Goal: Task Accomplishment & Management: Use online tool/utility

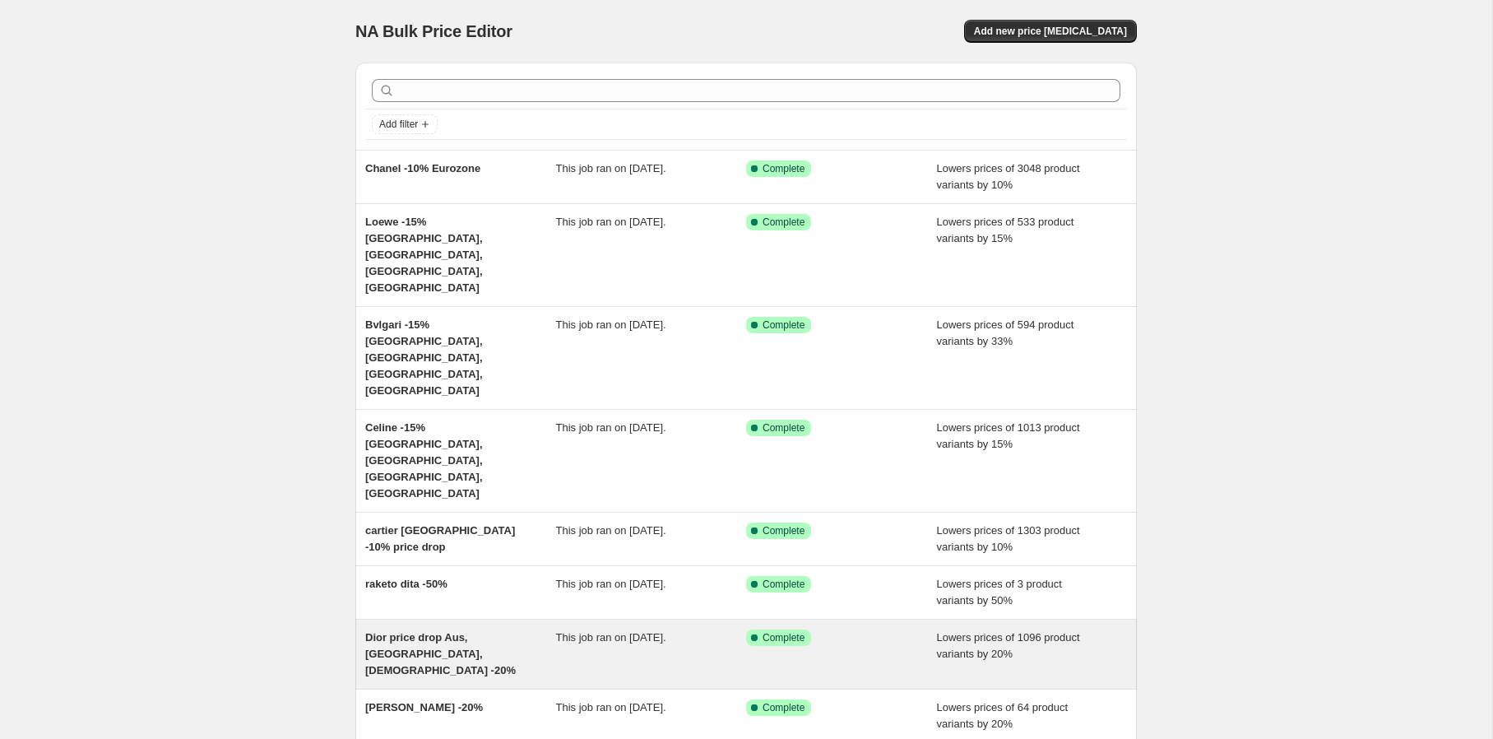
click at [532, 629] on div "Dior price drop Aus, [GEOGRAPHIC_DATA], [DEMOGRAPHIC_DATA] -20%" at bounding box center [460, 653] width 191 height 49
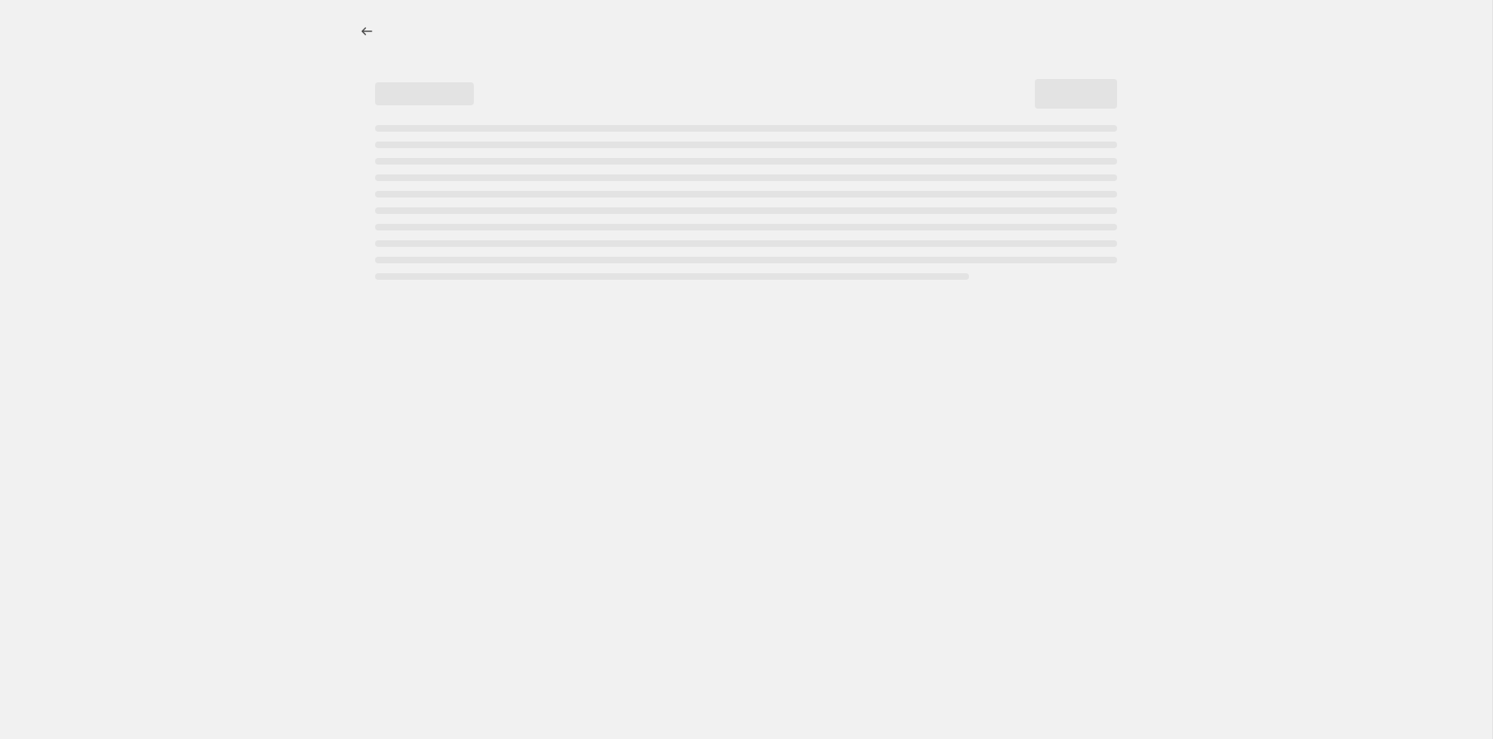
select select "percentage"
select select "vendor"
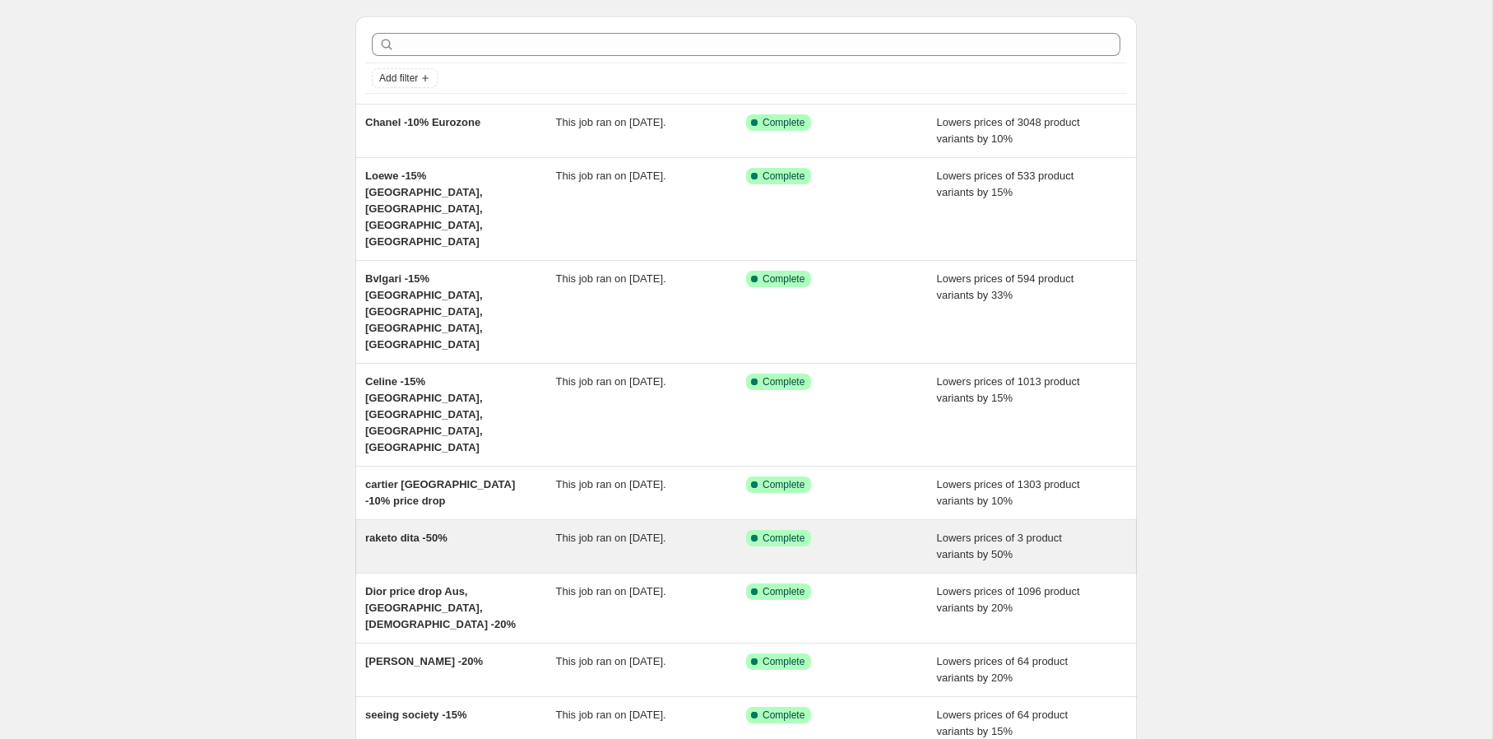
scroll to position [48, 0]
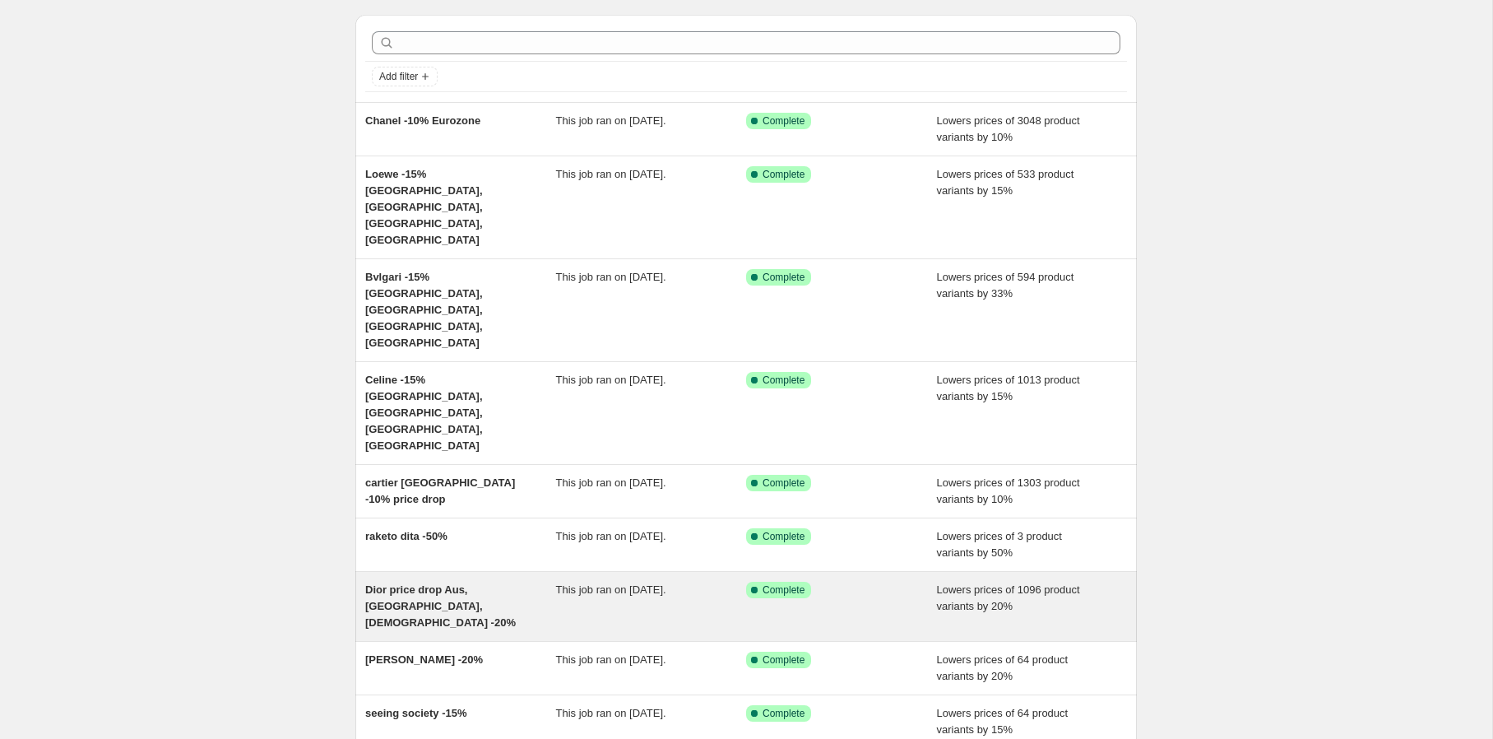
click at [522, 582] on div "Dior price drop Aus, [GEOGRAPHIC_DATA], [DEMOGRAPHIC_DATA] -20%" at bounding box center [460, 606] width 191 height 49
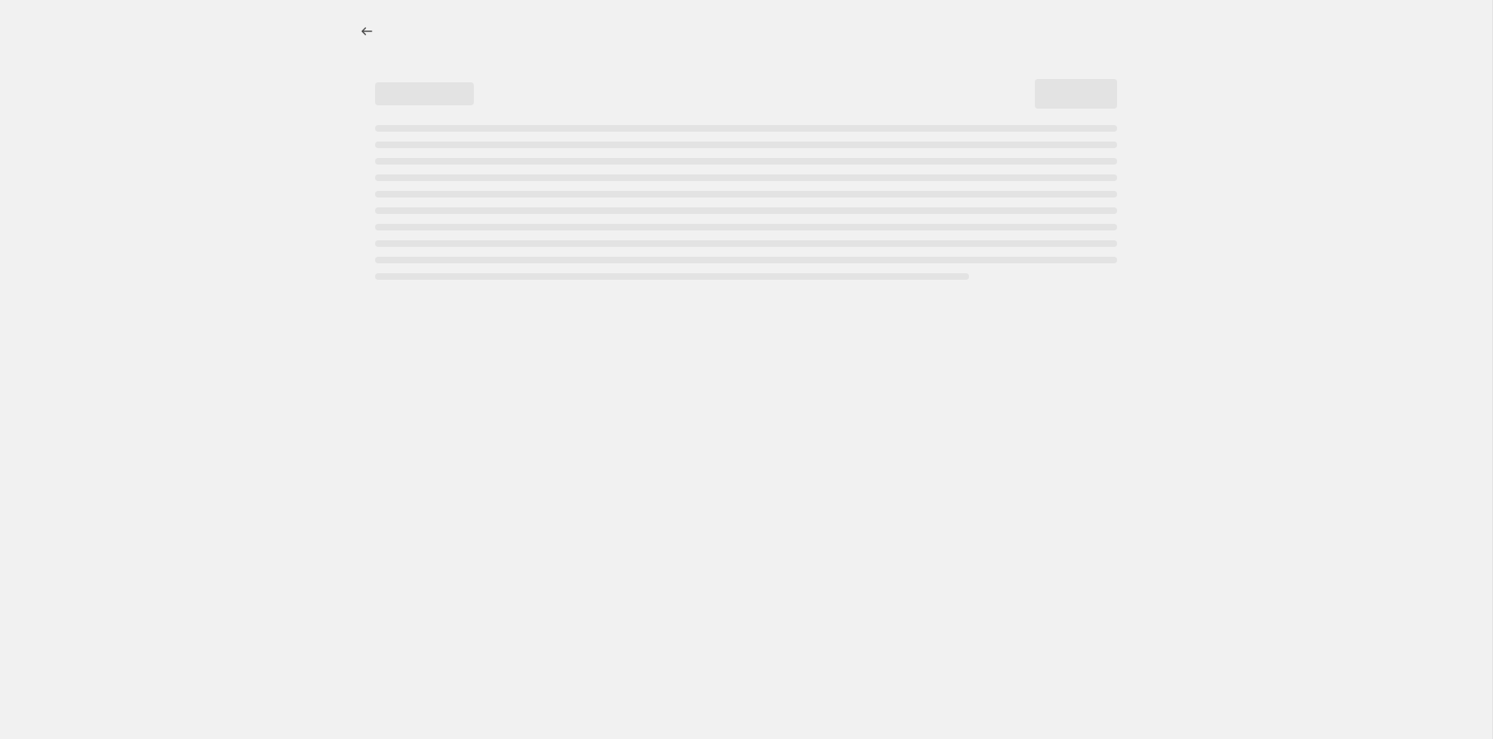
select select "percentage"
select select "vendor"
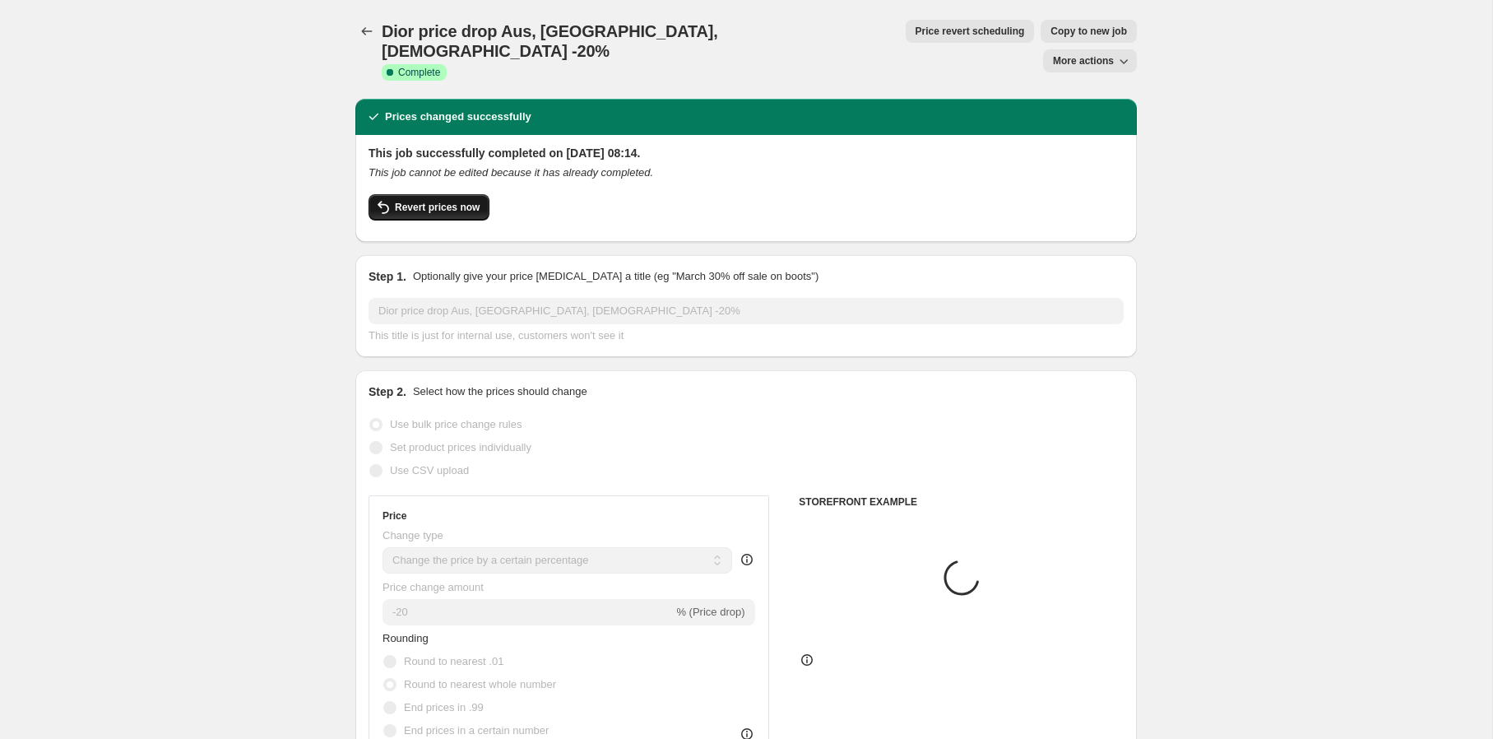
click at [483, 194] on button "Revert prices now" at bounding box center [429, 207] width 121 height 26
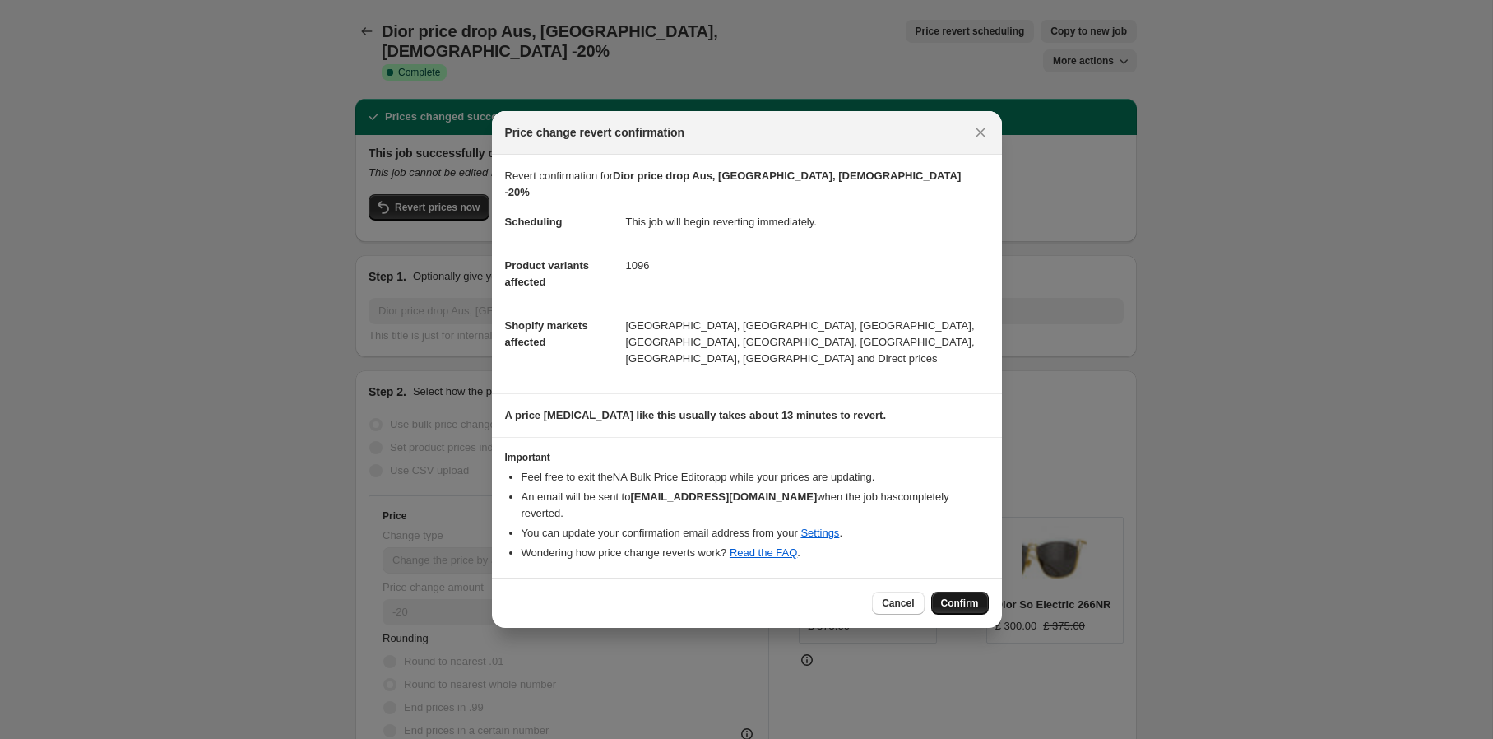
click at [972, 596] on span "Confirm" at bounding box center [960, 602] width 38 height 13
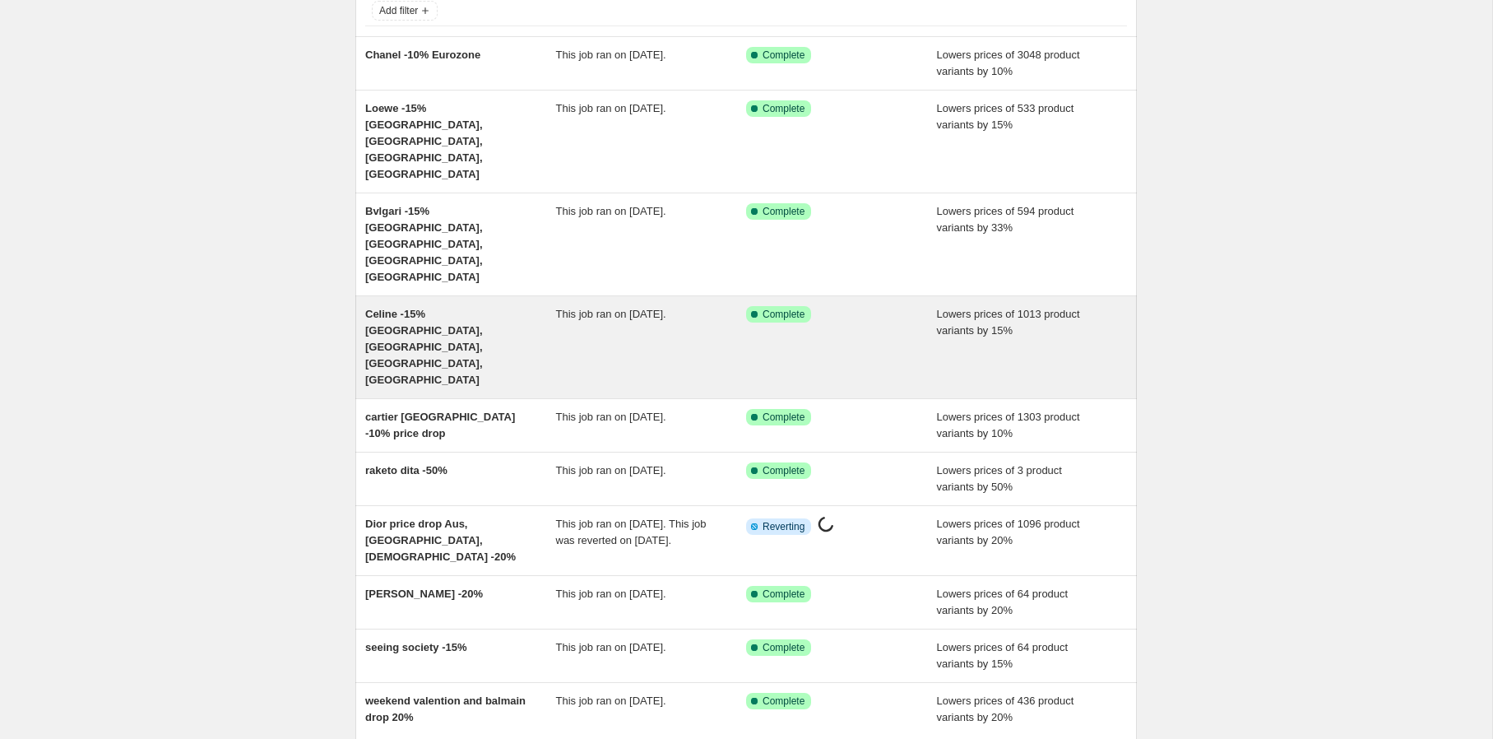
scroll to position [125, 0]
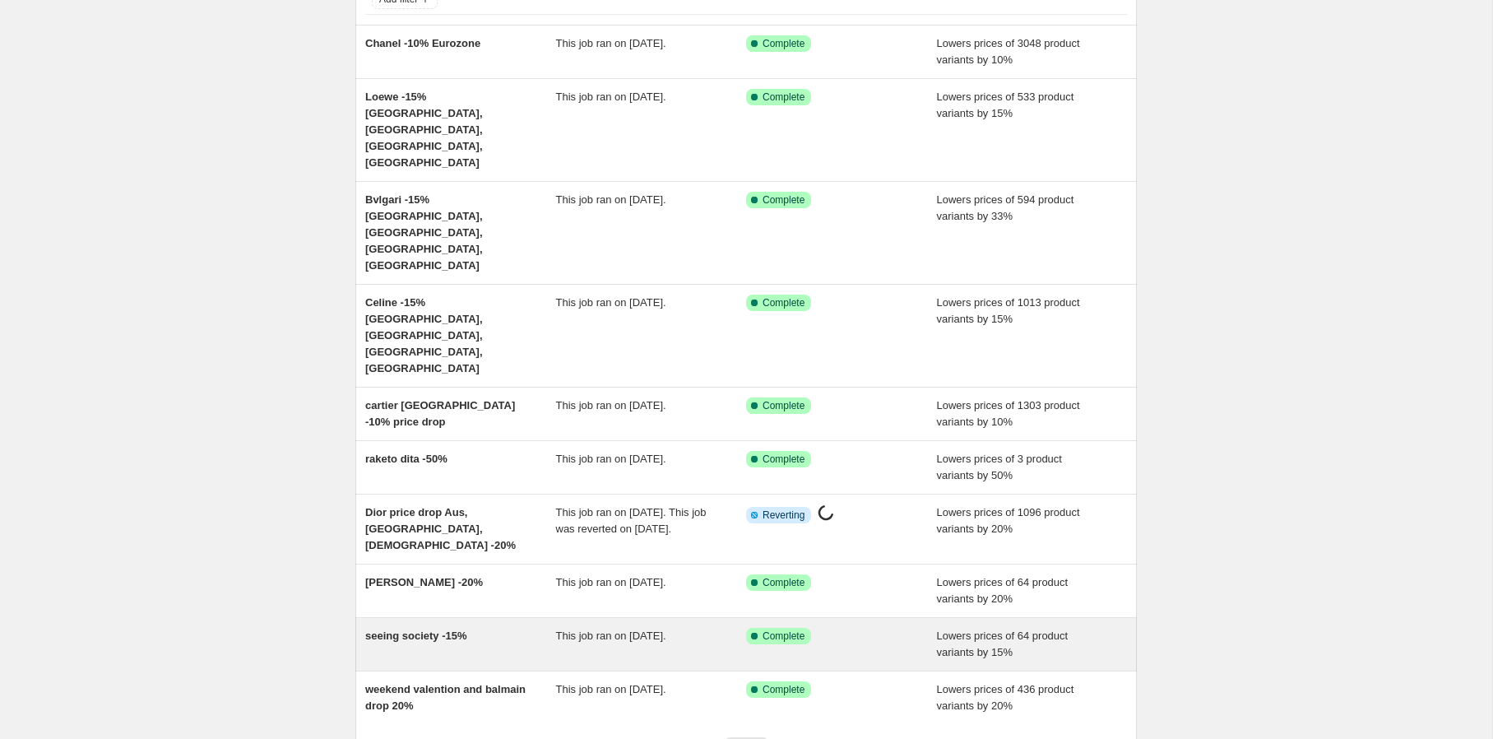
click at [525, 628] on div "seeing society -15%" at bounding box center [460, 644] width 191 height 33
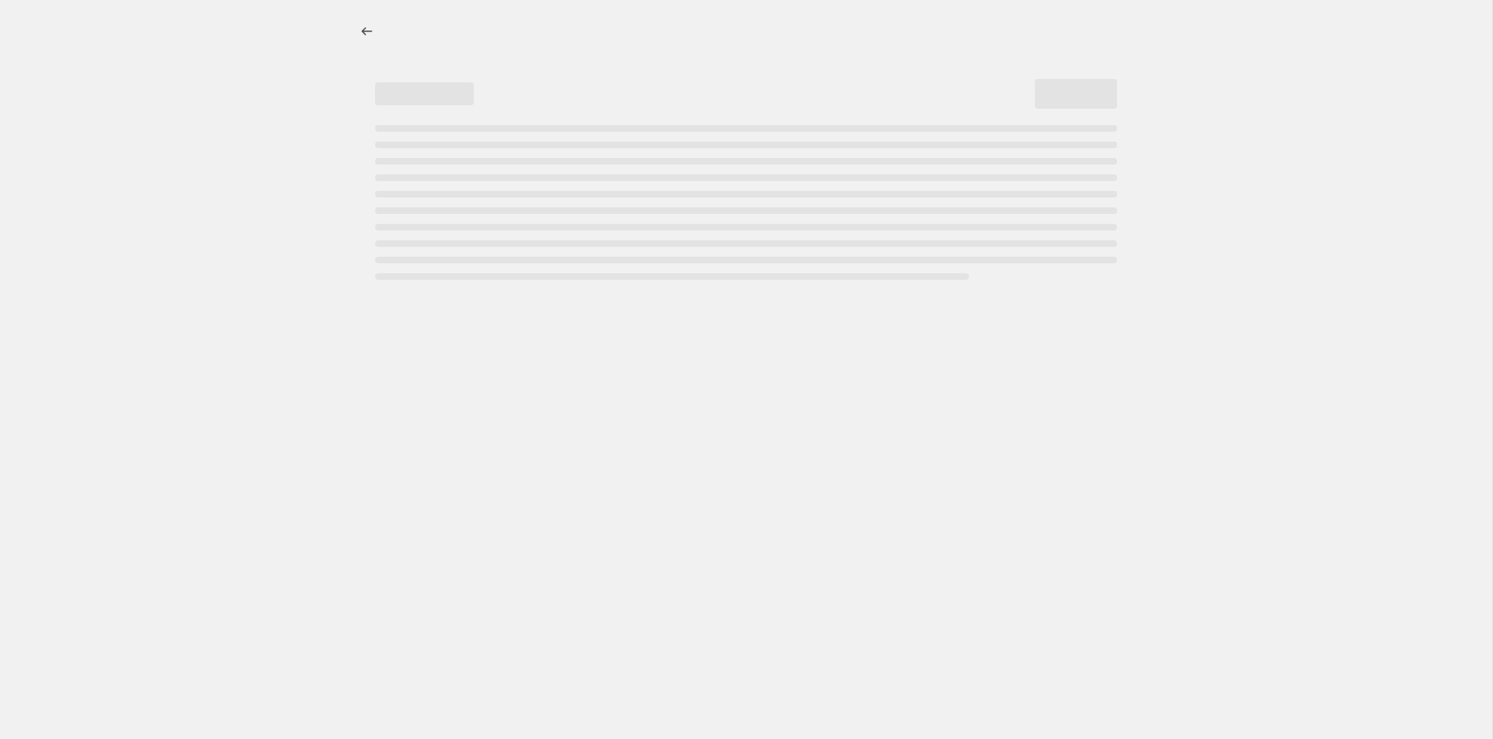
select select "percentage"
select select "no_change"
select select "vendor"
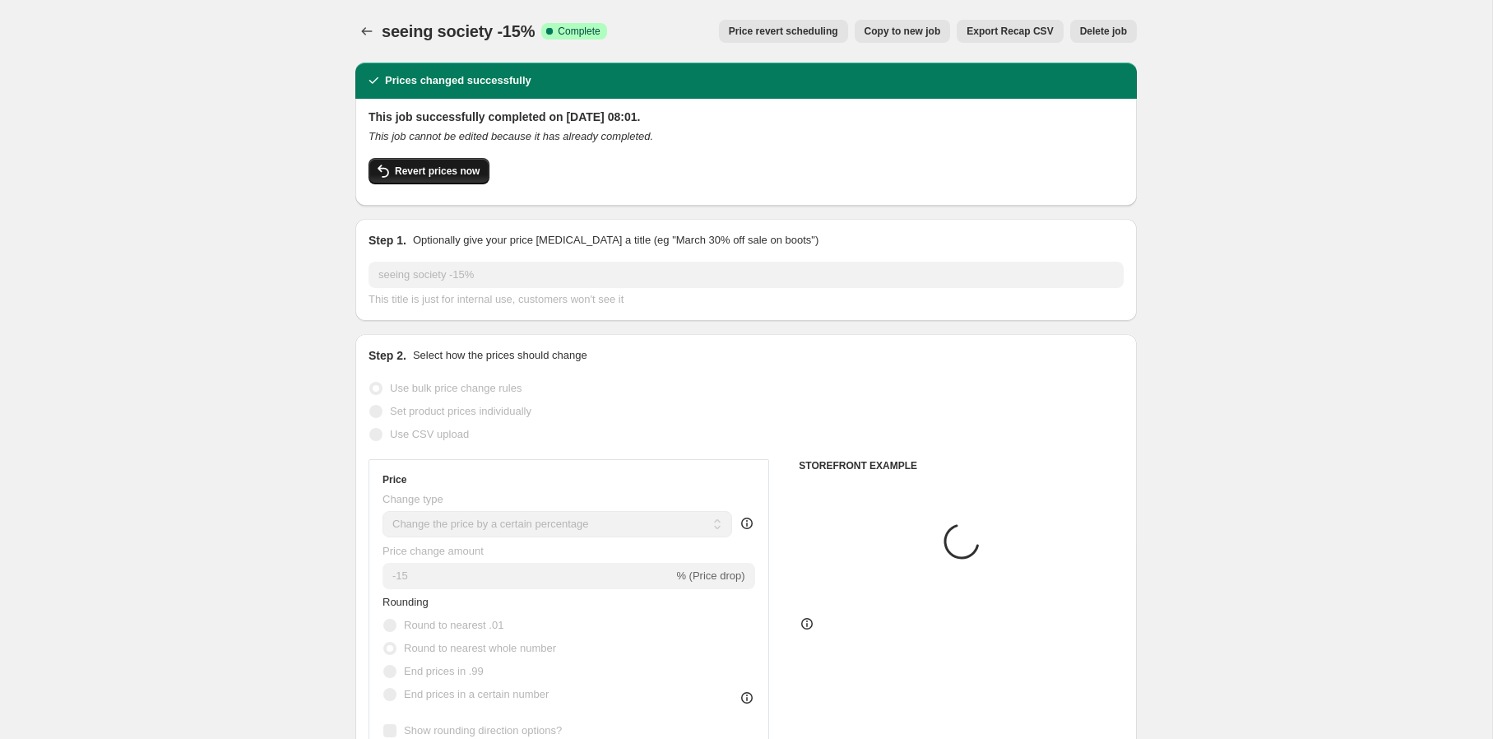
click at [454, 169] on span "Revert prices now" at bounding box center [437, 171] width 85 height 13
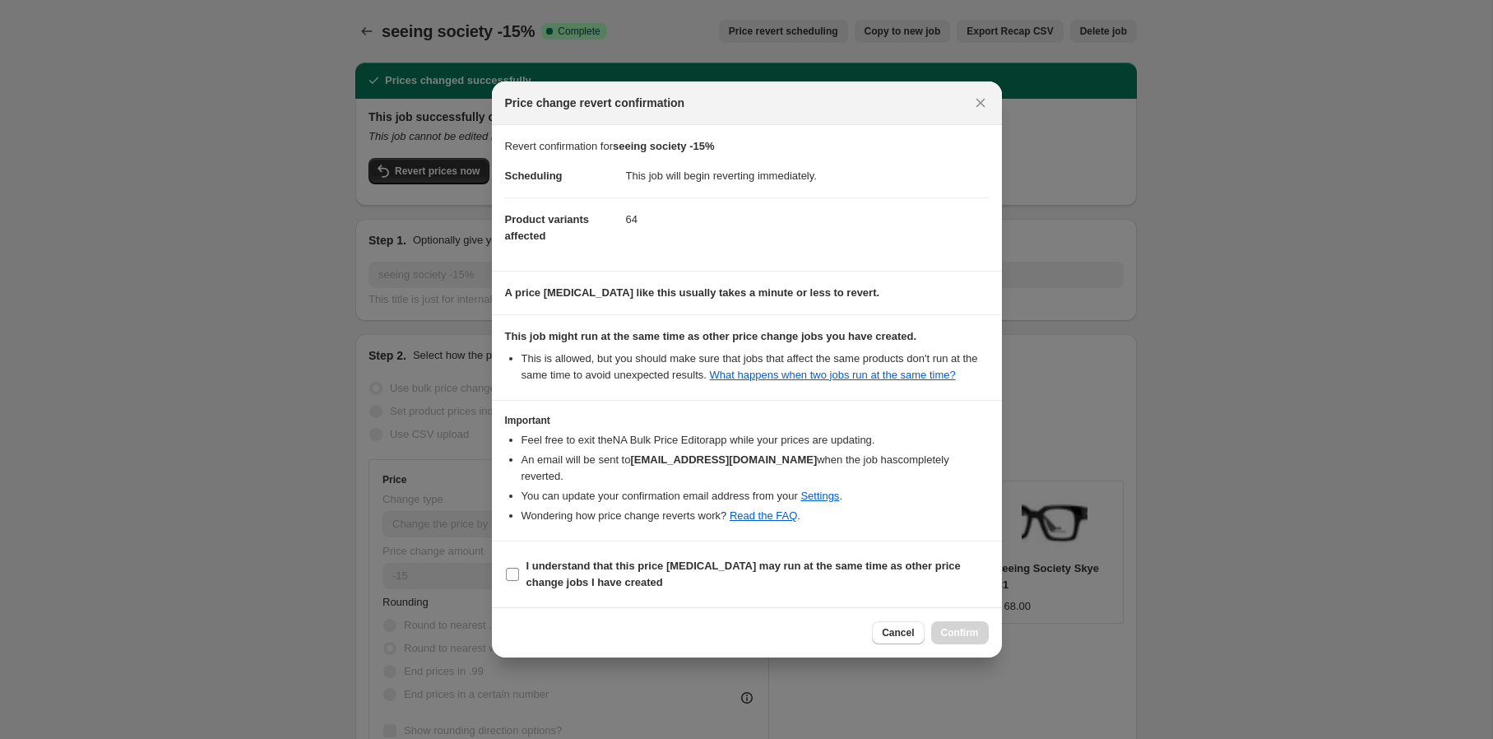
click at [675, 573] on span "I understand that this price [MEDICAL_DATA] may run at the same time as other p…" at bounding box center [757, 574] width 462 height 33
click at [519, 573] on input "I understand that this price [MEDICAL_DATA] may run at the same time as other p…" at bounding box center [512, 574] width 13 height 13
checkbox input "true"
click at [958, 636] on span "Confirm" at bounding box center [960, 632] width 38 height 13
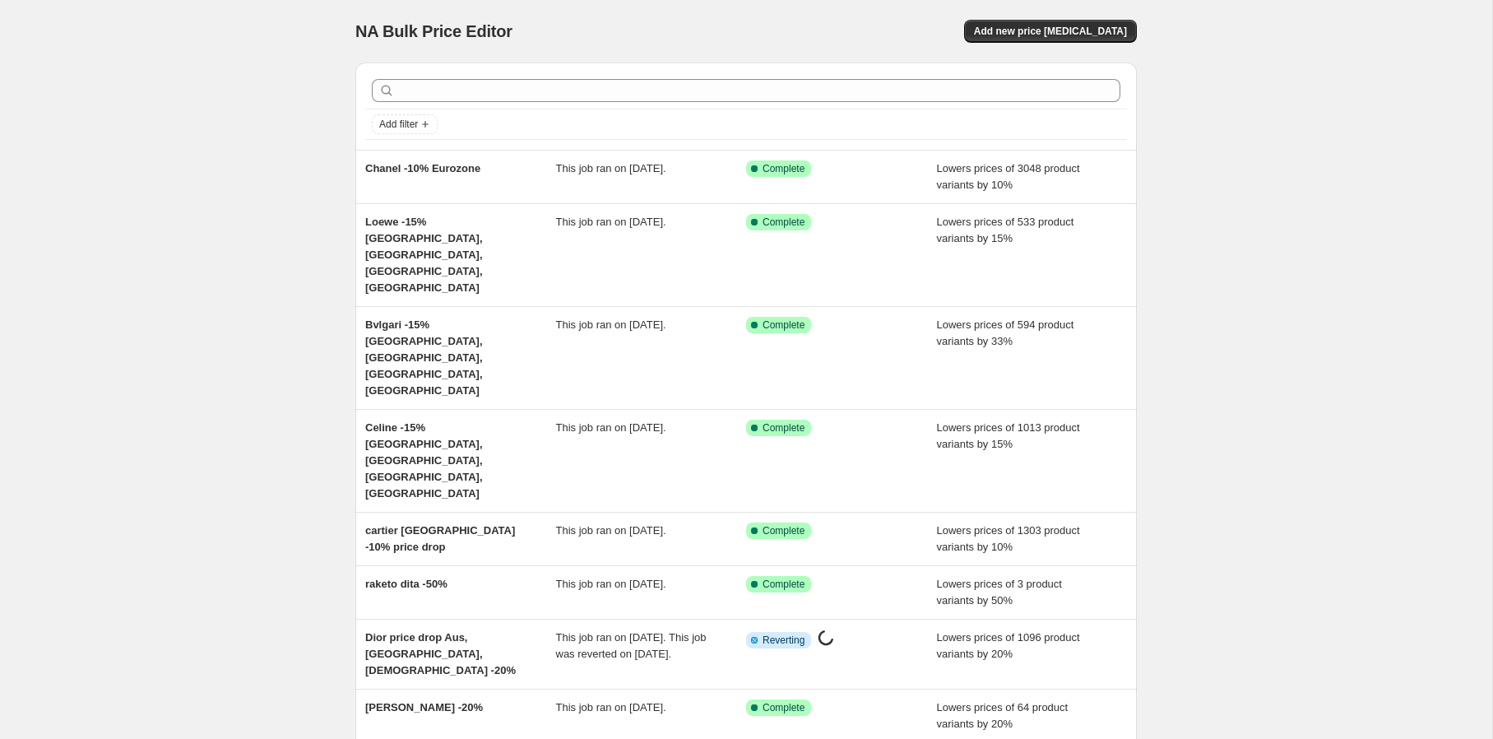
scroll to position [141, 0]
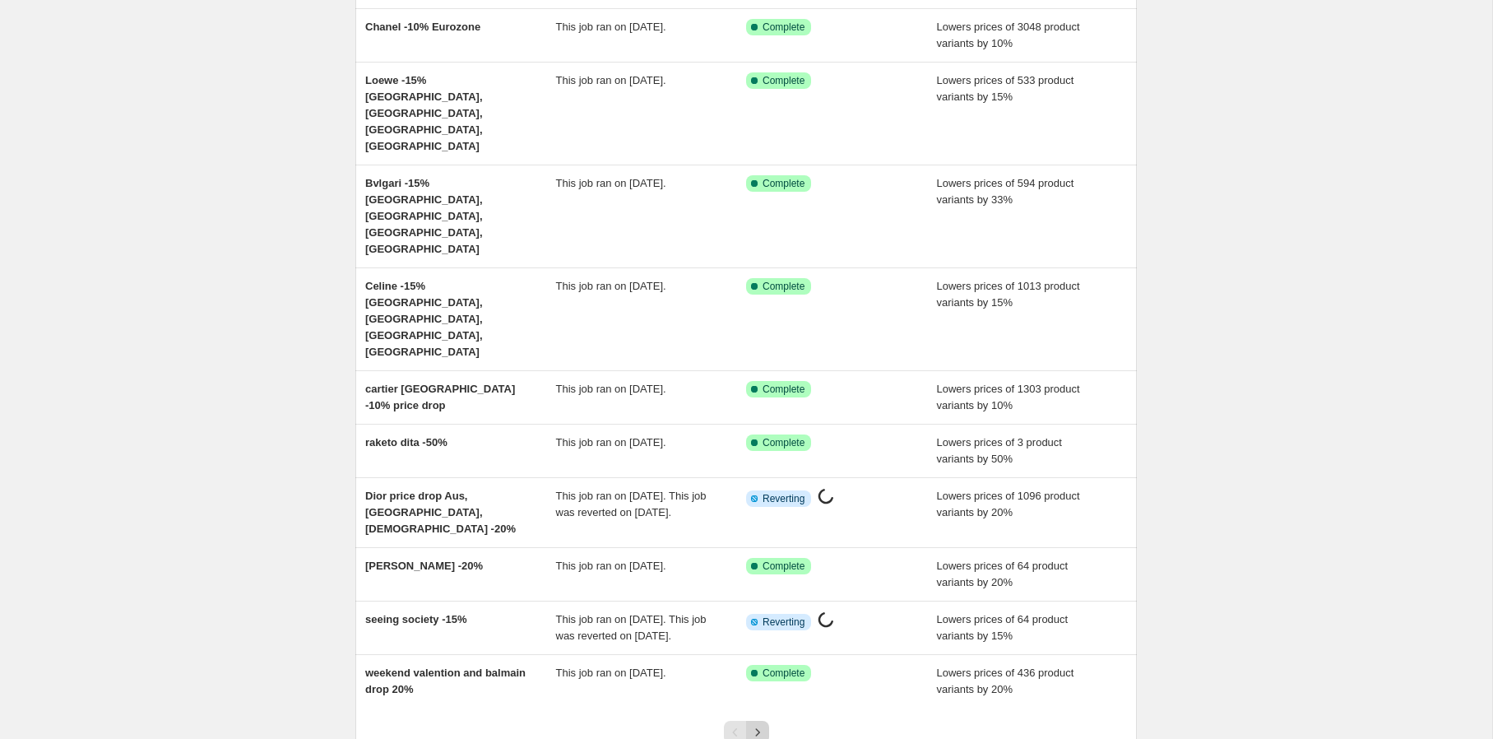
click at [759, 724] on icon "Next" at bounding box center [757, 732] width 16 height 16
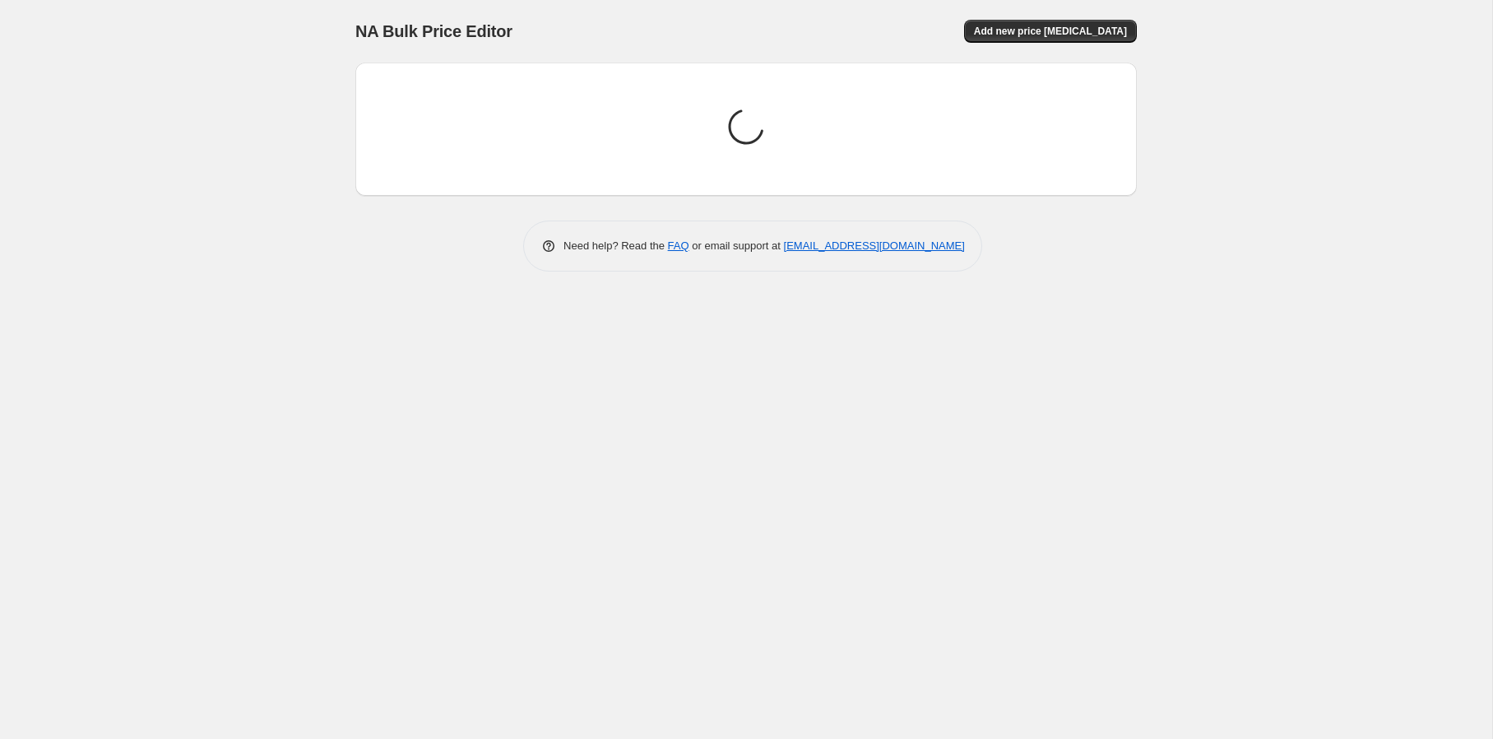
scroll to position [0, 0]
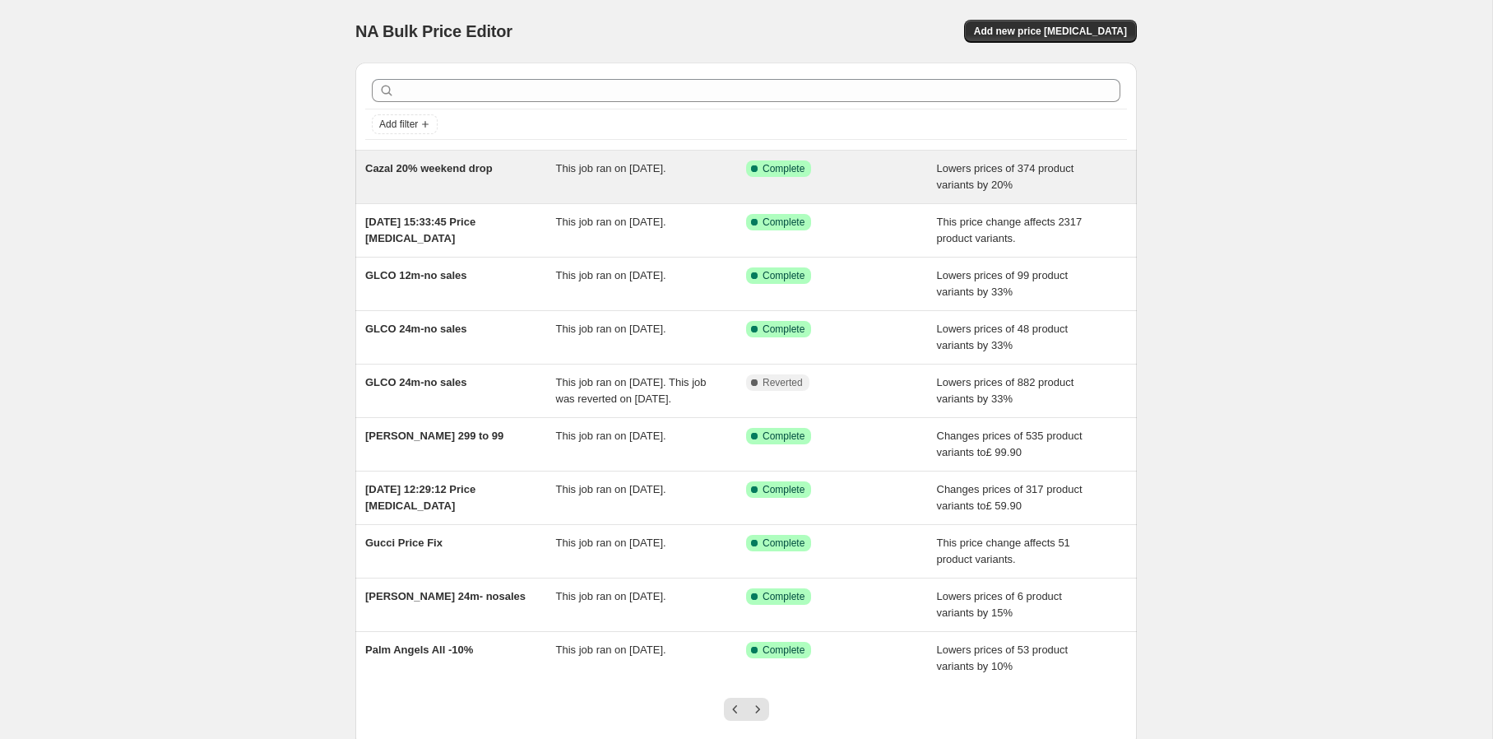
click at [548, 191] on div "Cazal 20% weekend drop" at bounding box center [460, 176] width 191 height 33
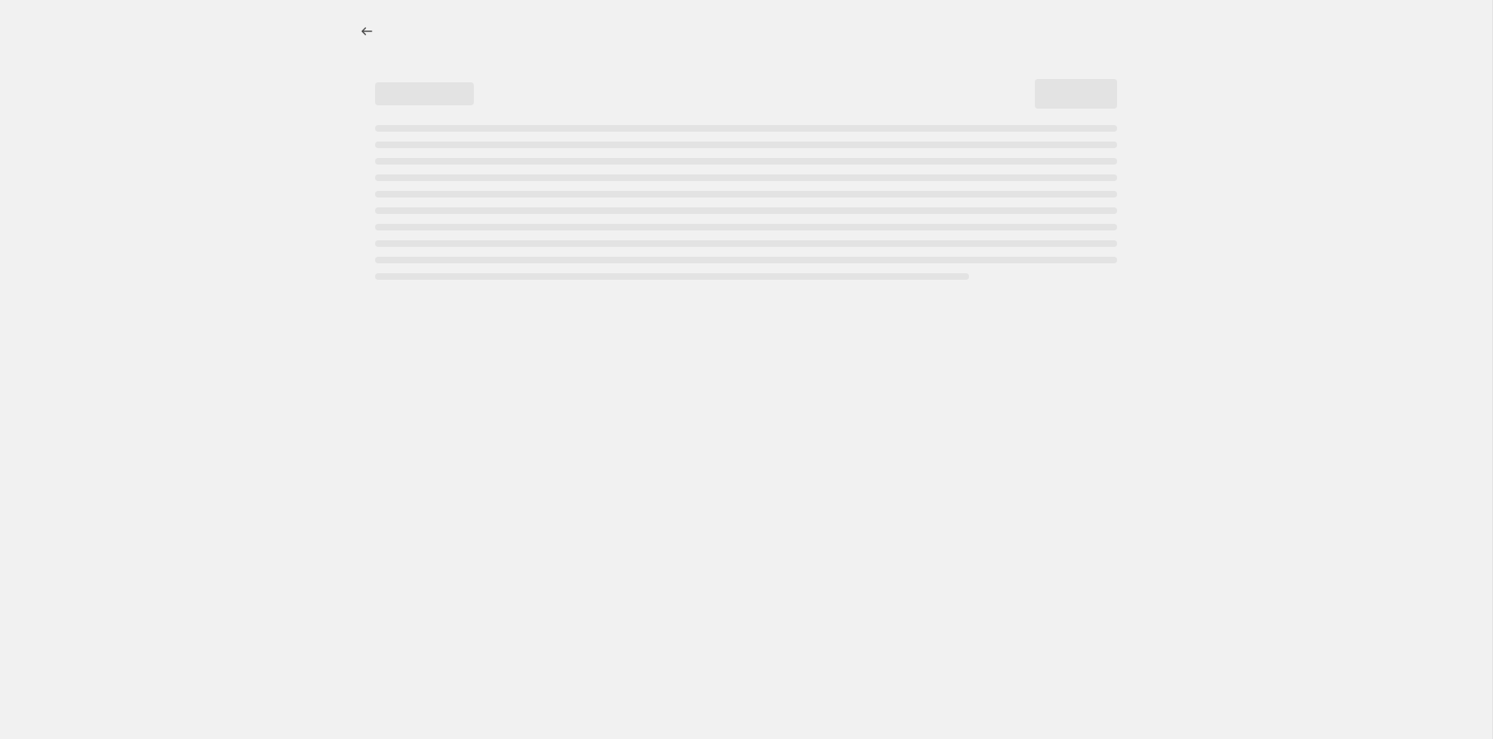
select select "percentage"
select select "vendor"
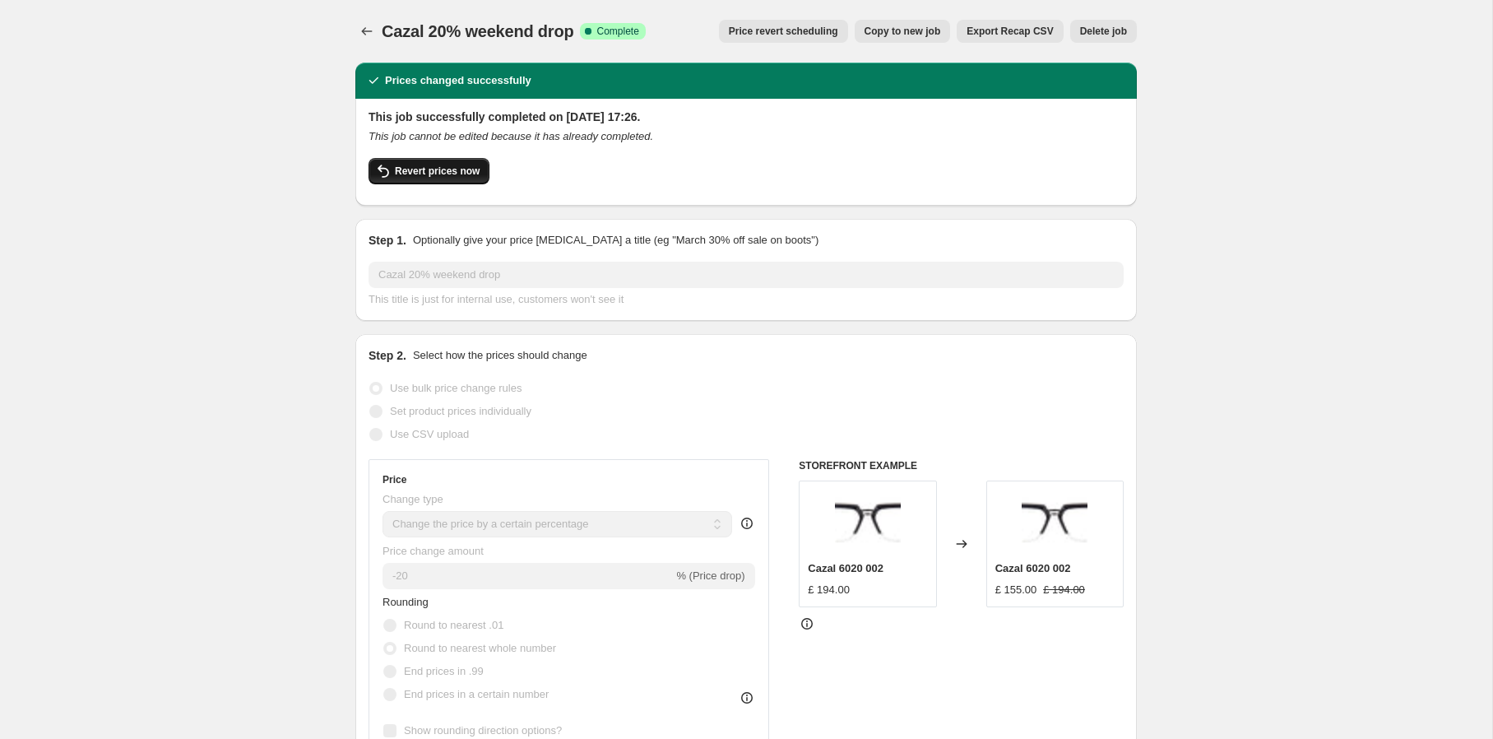
click at [475, 175] on span "Revert prices now" at bounding box center [437, 171] width 85 height 13
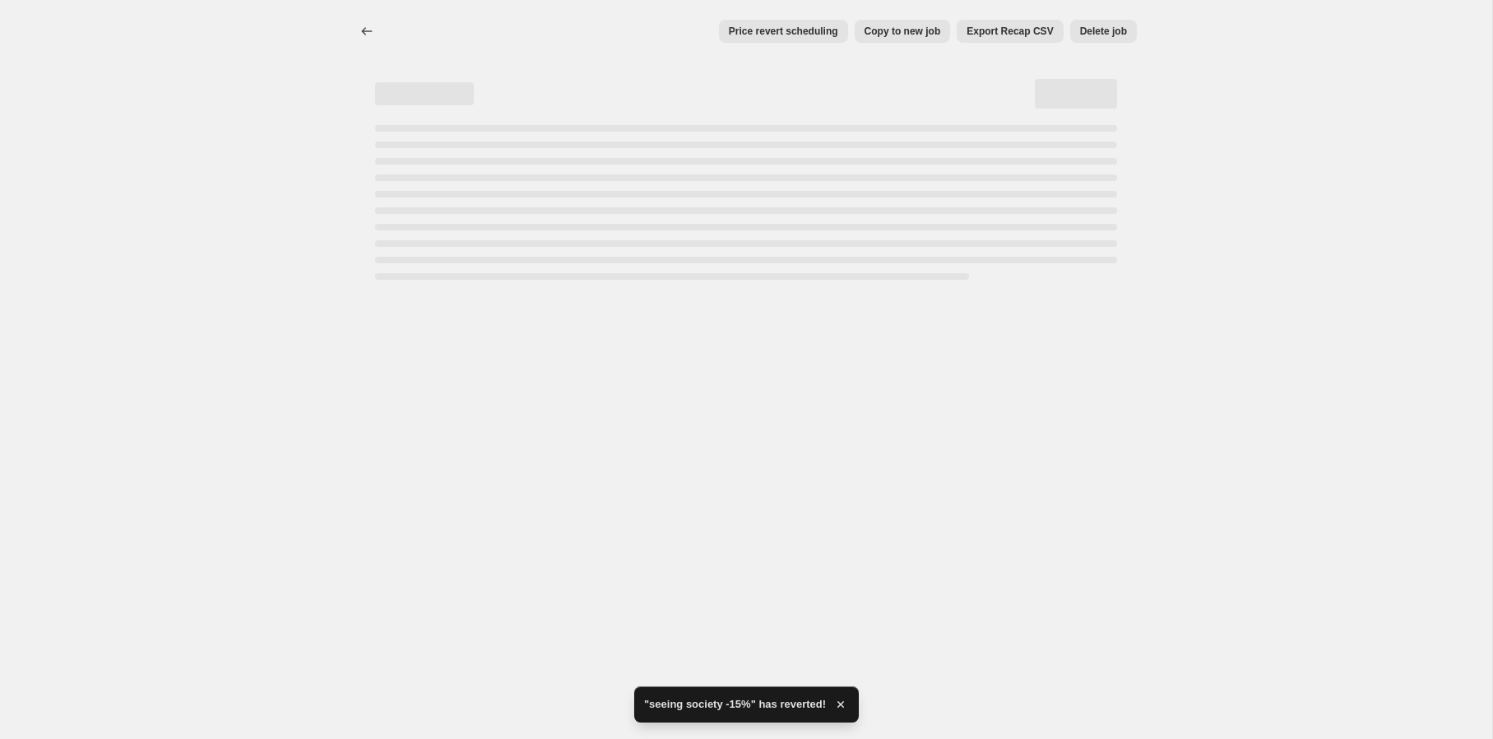
select select "percentage"
select select "vendor"
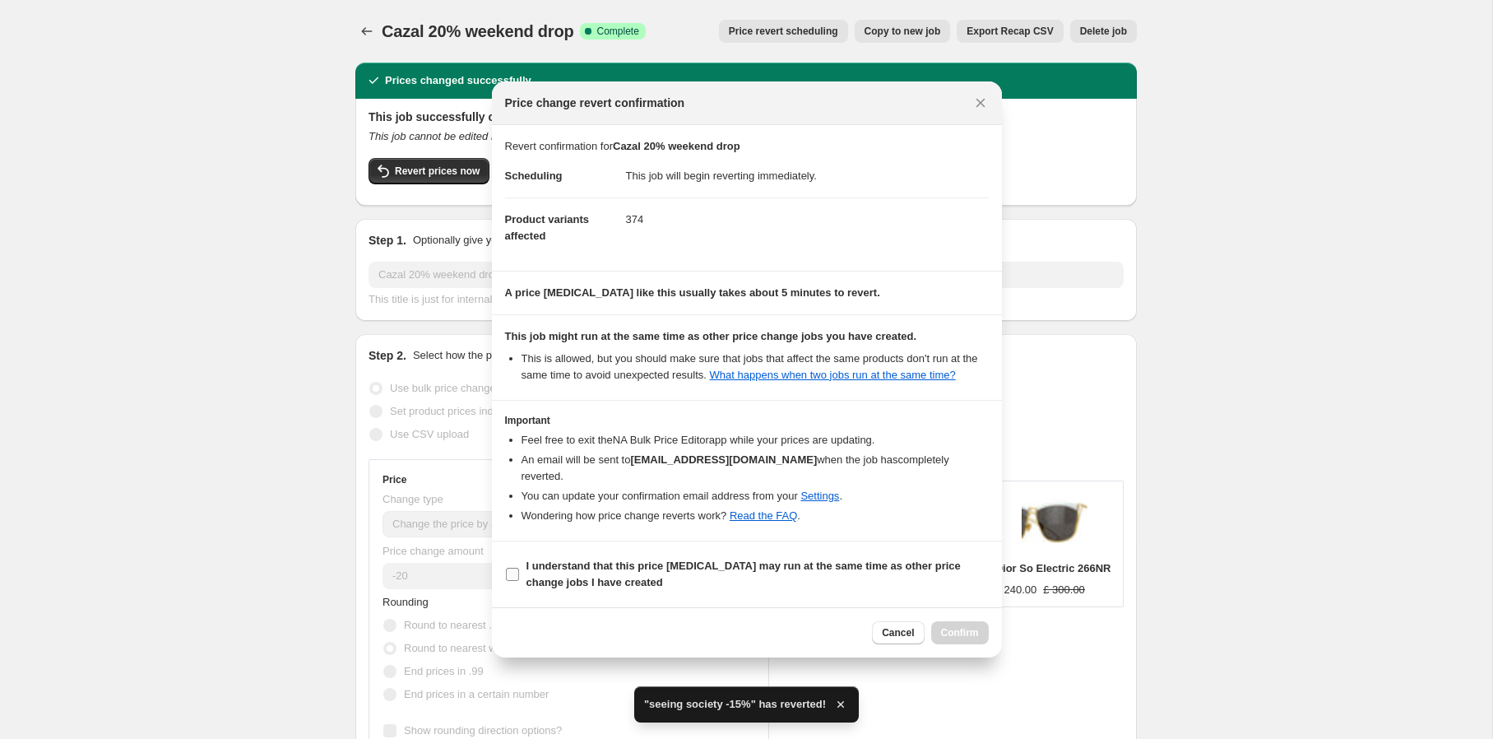
click at [587, 585] on b "I understand that this price [MEDICAL_DATA] may run at the same time as other p…" at bounding box center [743, 573] width 434 height 29
click at [519, 581] on input "I understand that this price [MEDICAL_DATA] may run at the same time as other p…" at bounding box center [512, 574] width 13 height 13
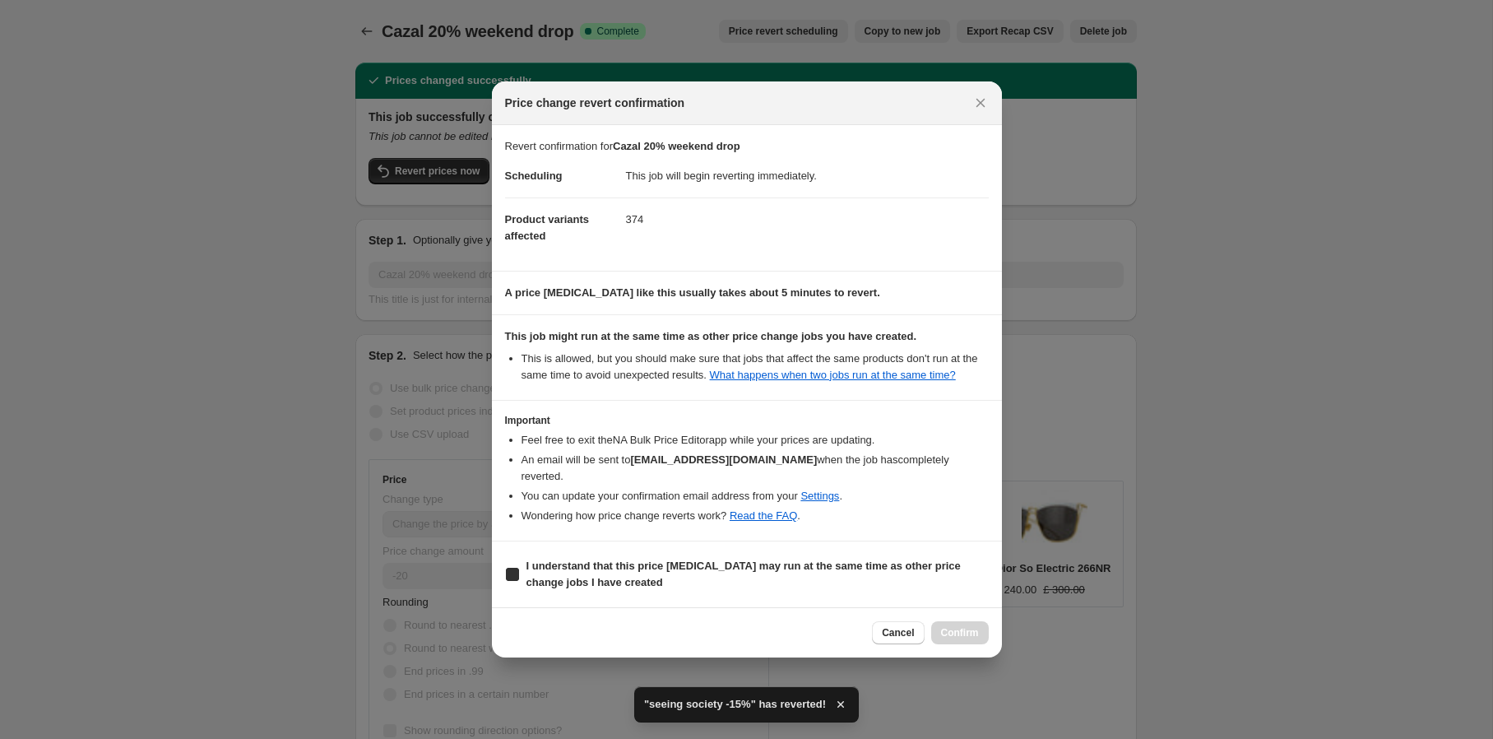
checkbox input "true"
click at [966, 637] on span "Confirm" at bounding box center [960, 632] width 38 height 13
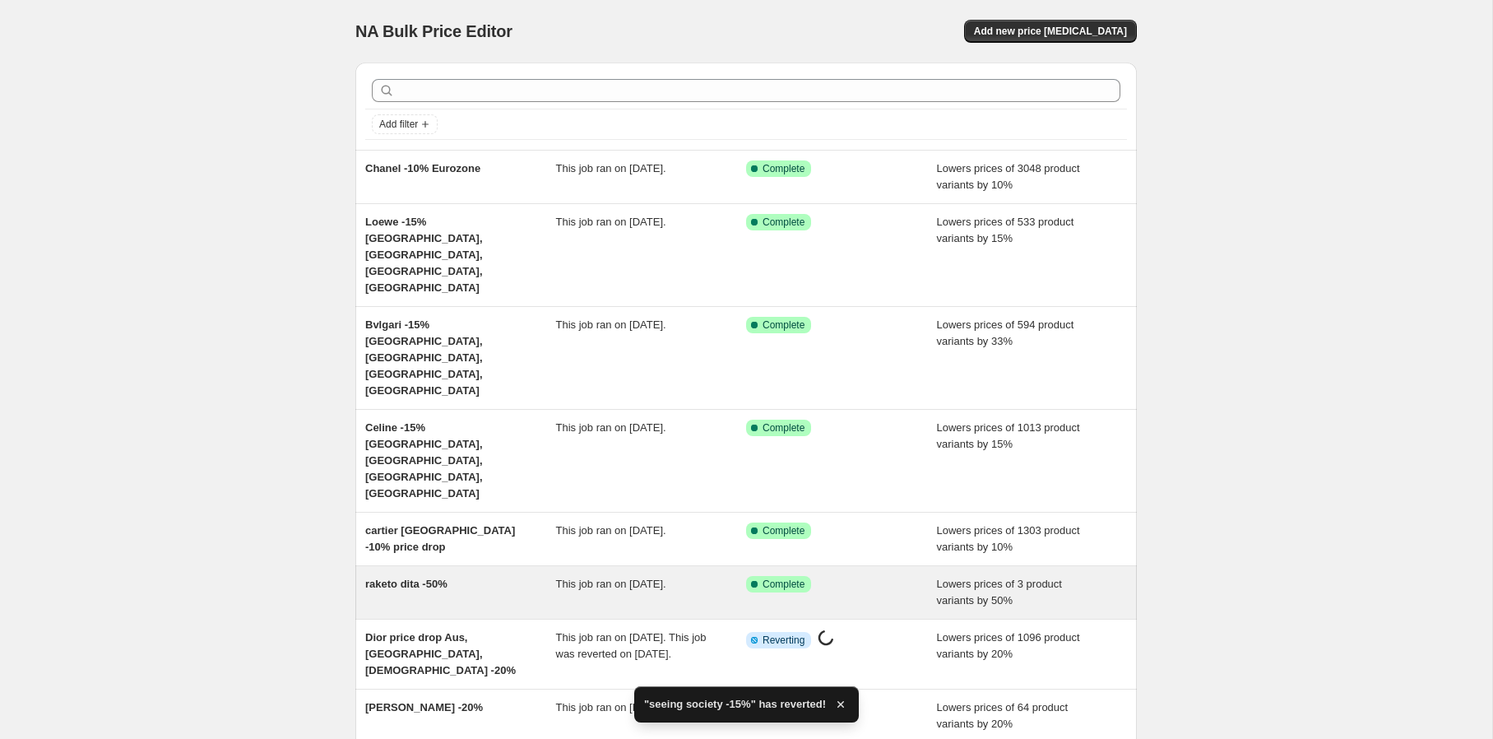
scroll to position [141, 0]
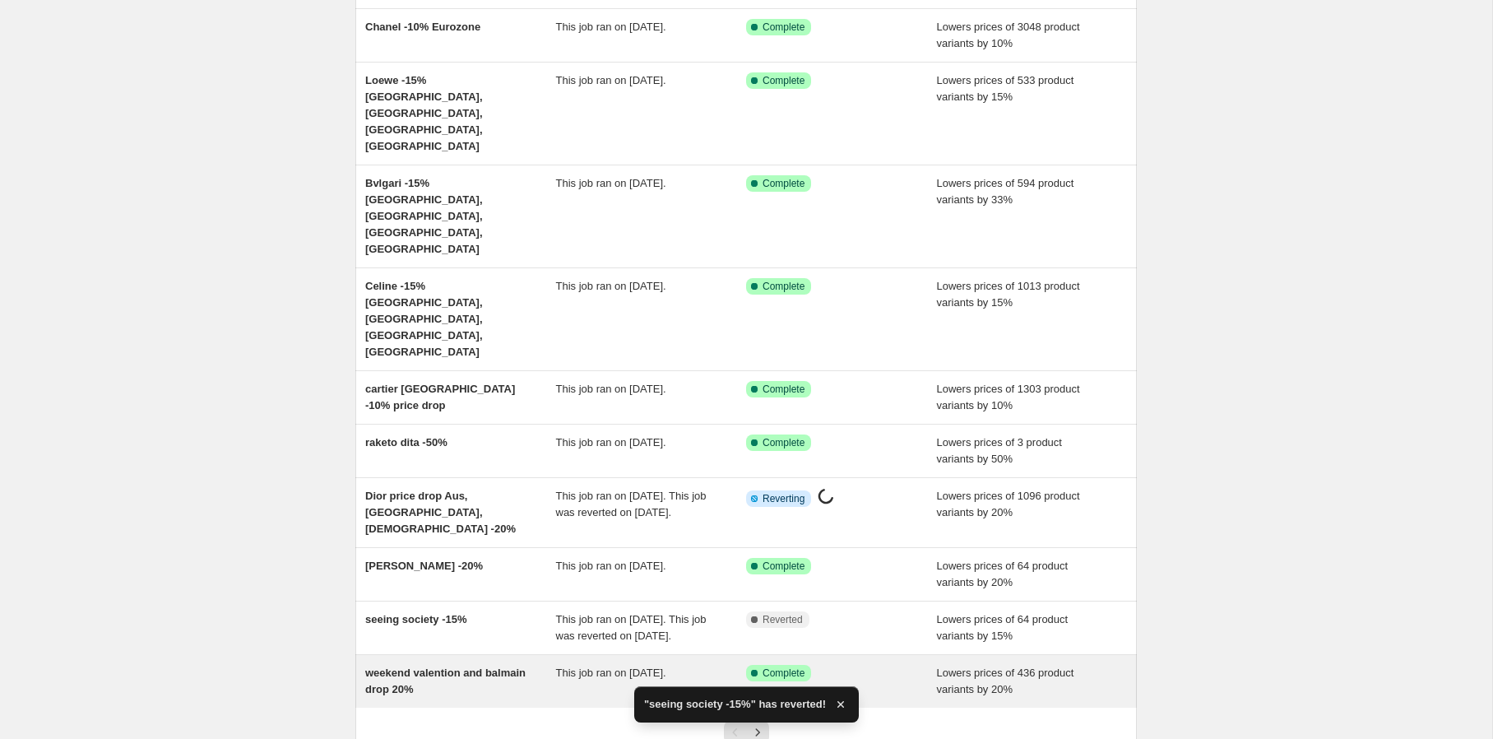
click at [685, 665] on div "This job ran on [DATE]." at bounding box center [651, 681] width 191 height 33
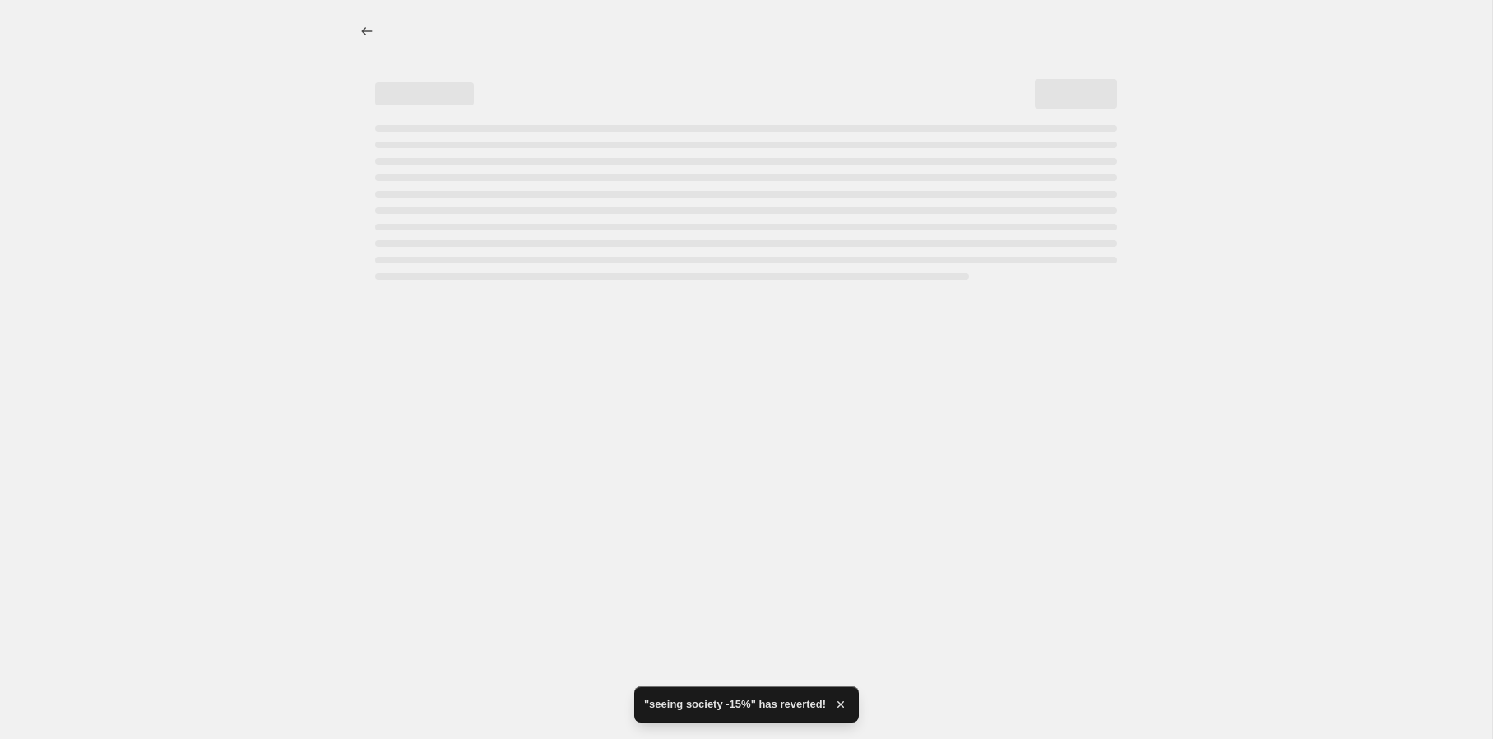
select select "percentage"
select select "vendor"
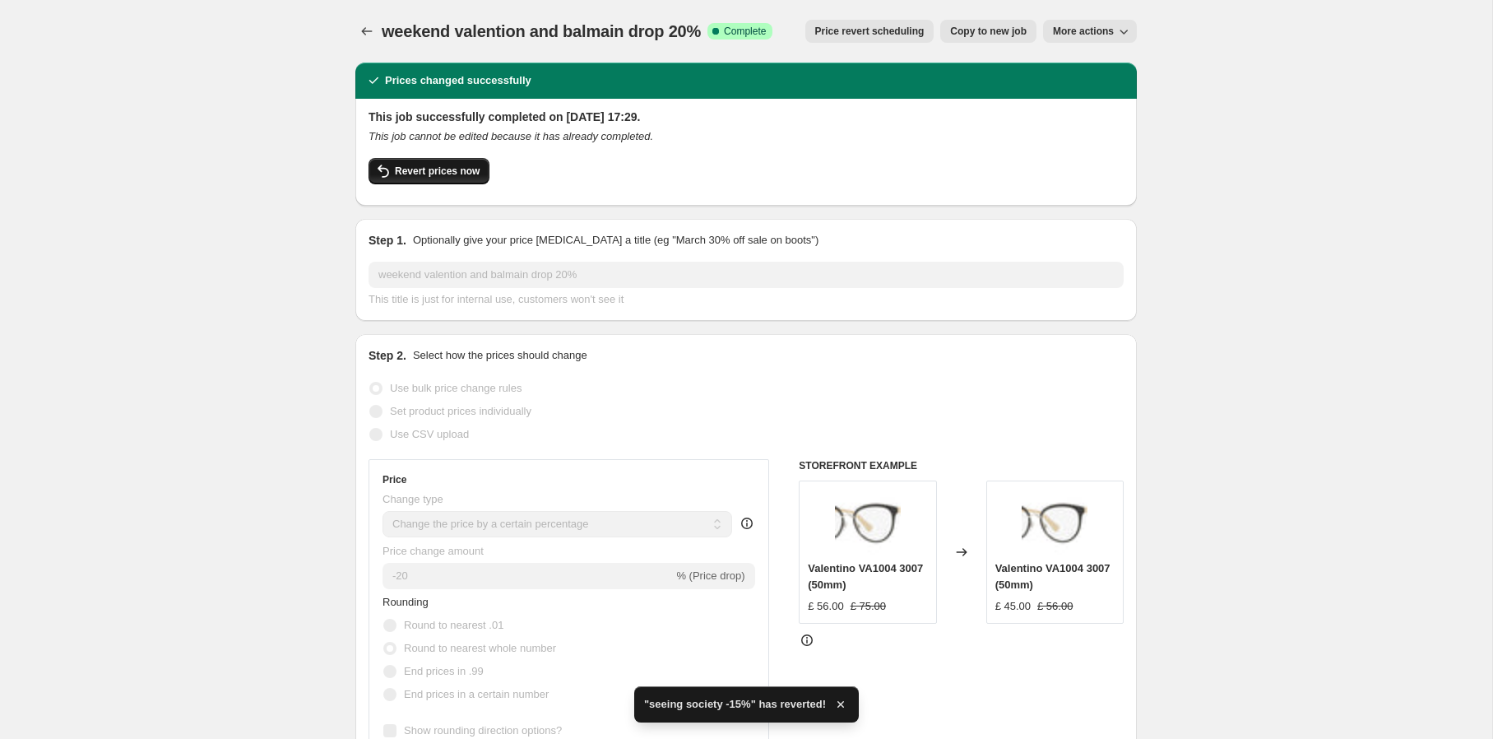
click at [454, 174] on span "Revert prices now" at bounding box center [437, 171] width 85 height 13
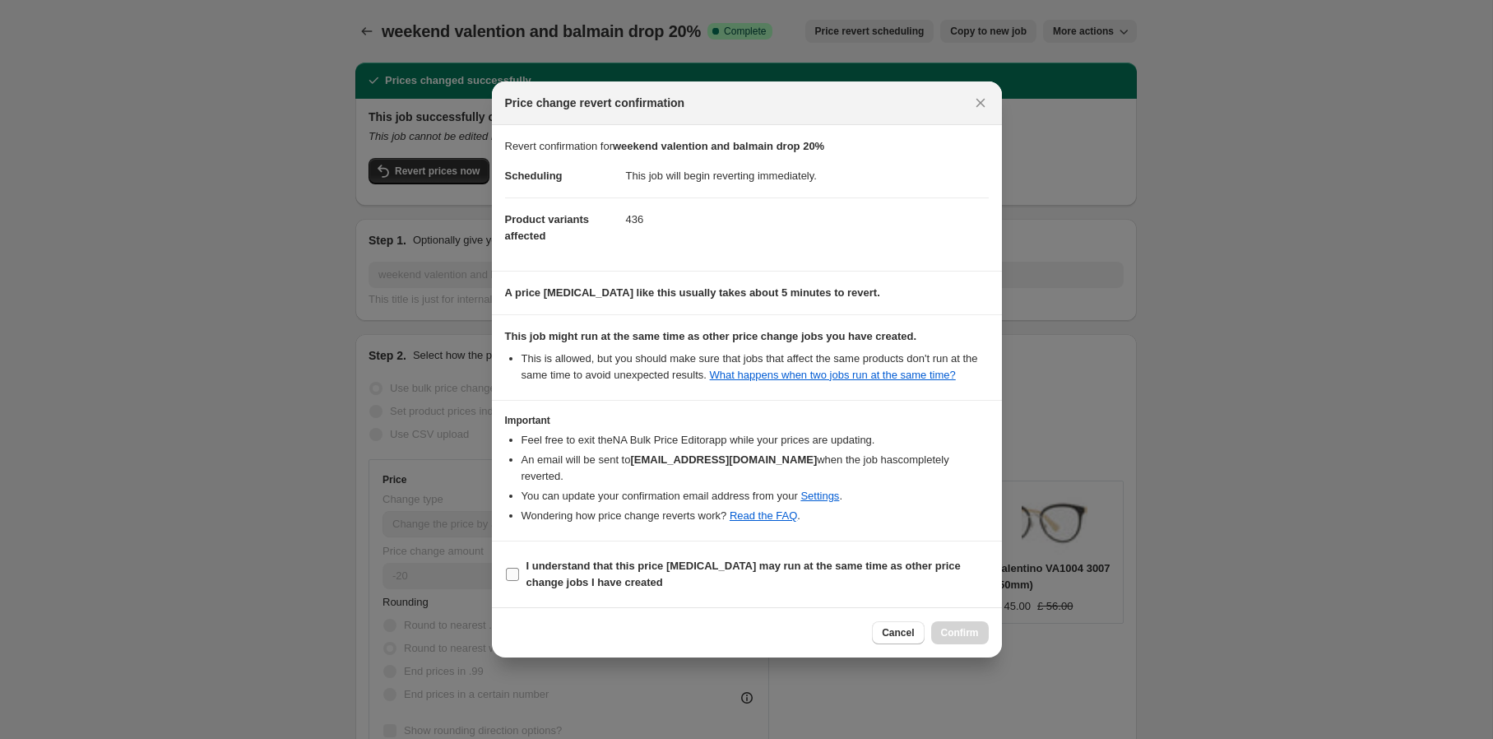
click at [569, 571] on b "I understand that this price [MEDICAL_DATA] may run at the same time as other p…" at bounding box center [743, 573] width 434 height 29
click at [519, 571] on input "I understand that this price [MEDICAL_DATA] may run at the same time as other p…" at bounding box center [512, 574] width 13 height 13
checkbox input "true"
click at [964, 636] on span "Confirm" at bounding box center [960, 632] width 38 height 13
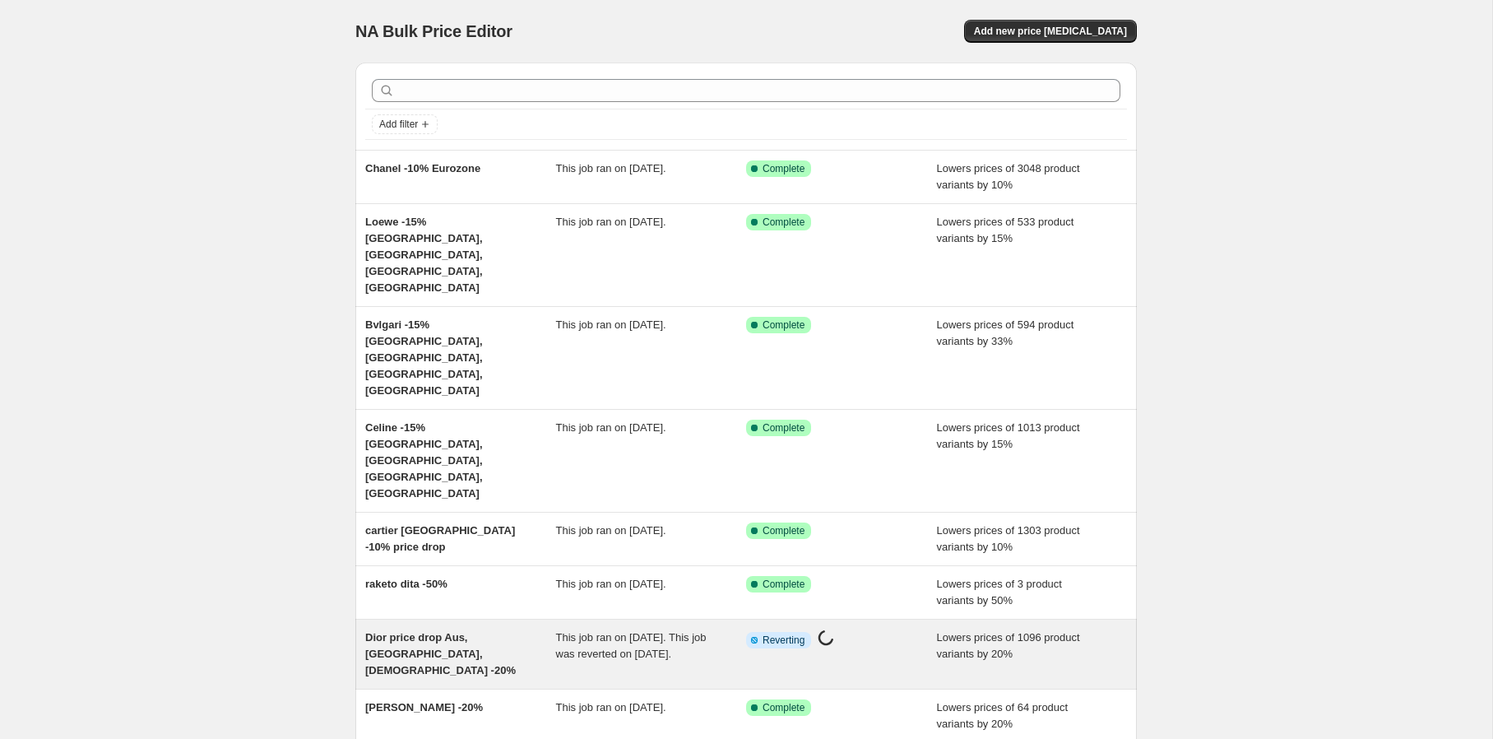
scroll to position [158, 0]
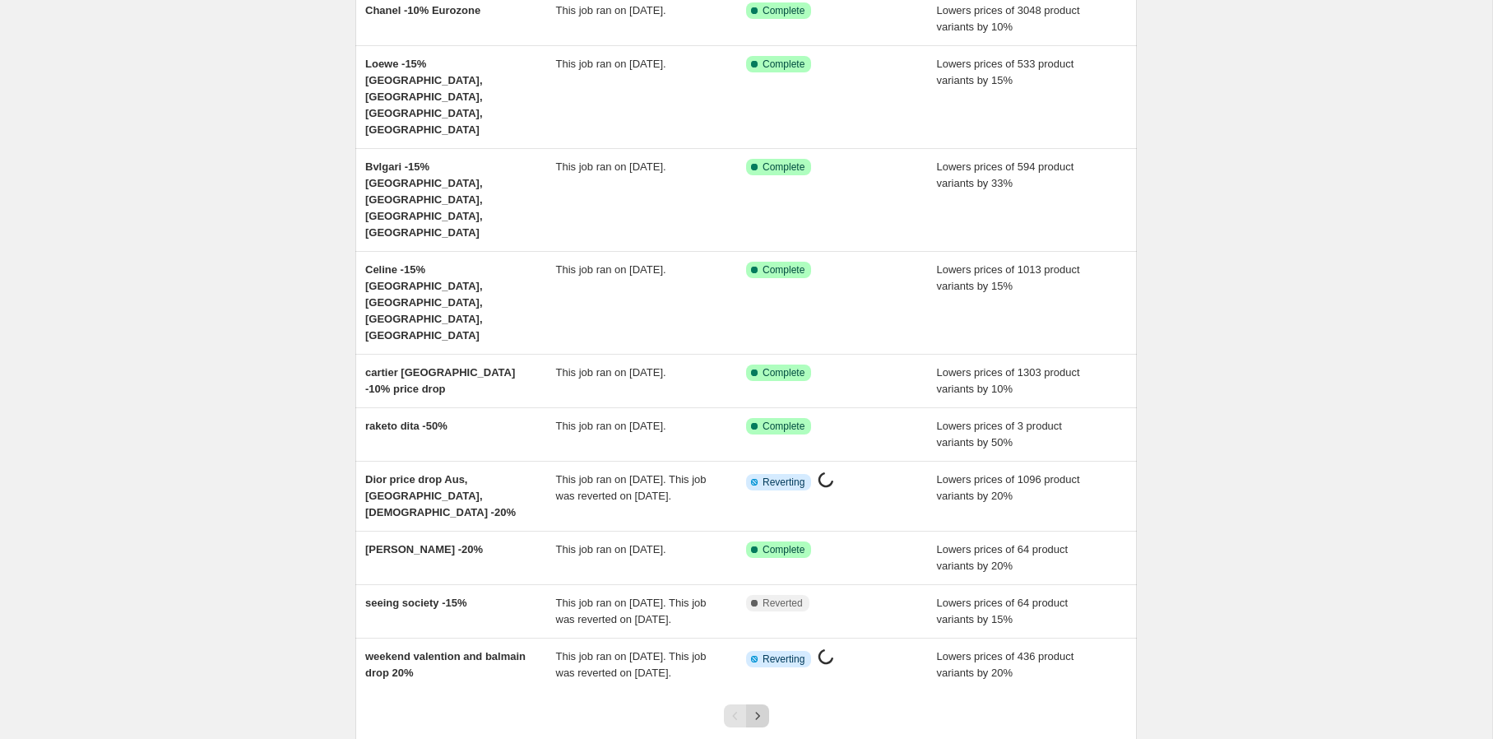
click at [763, 707] on icon "Next" at bounding box center [757, 715] width 16 height 16
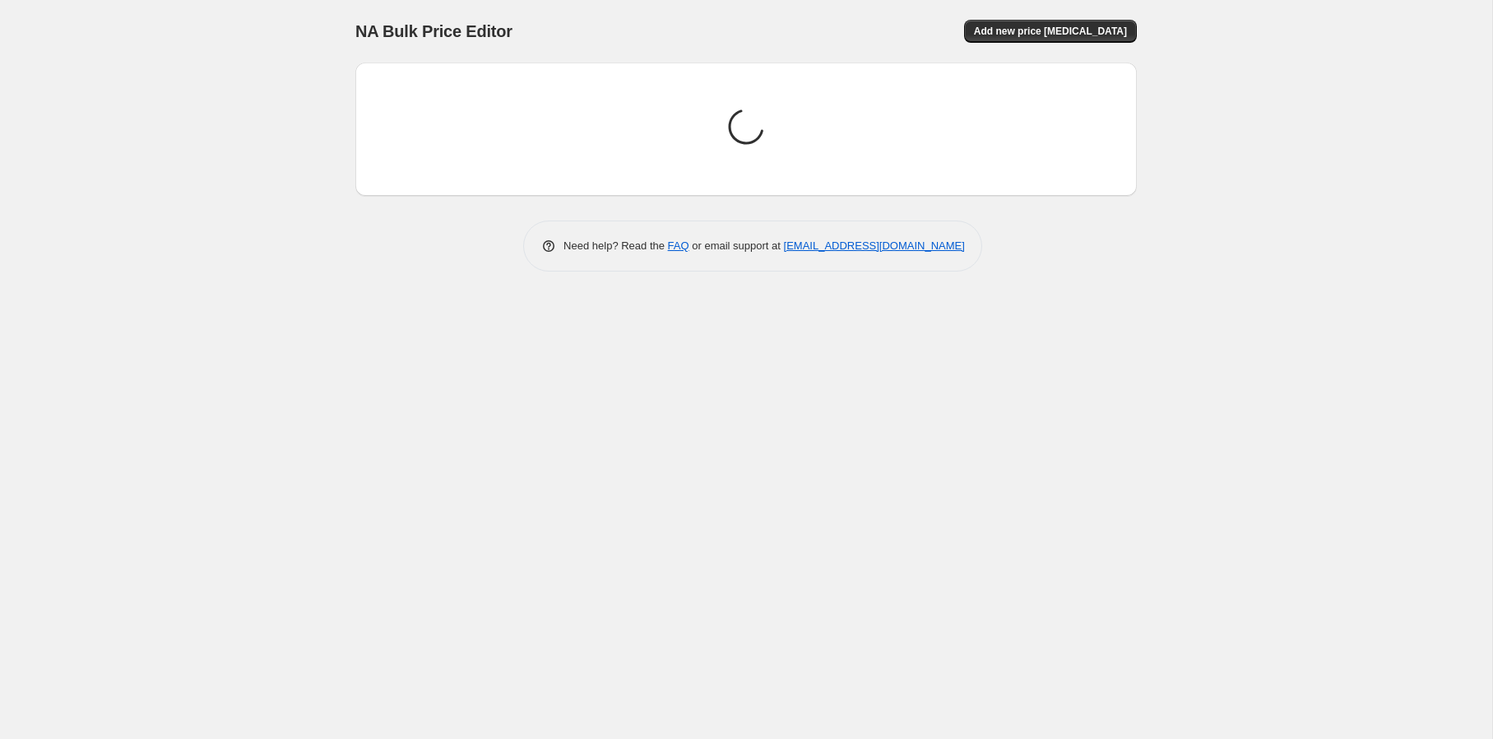
scroll to position [0, 0]
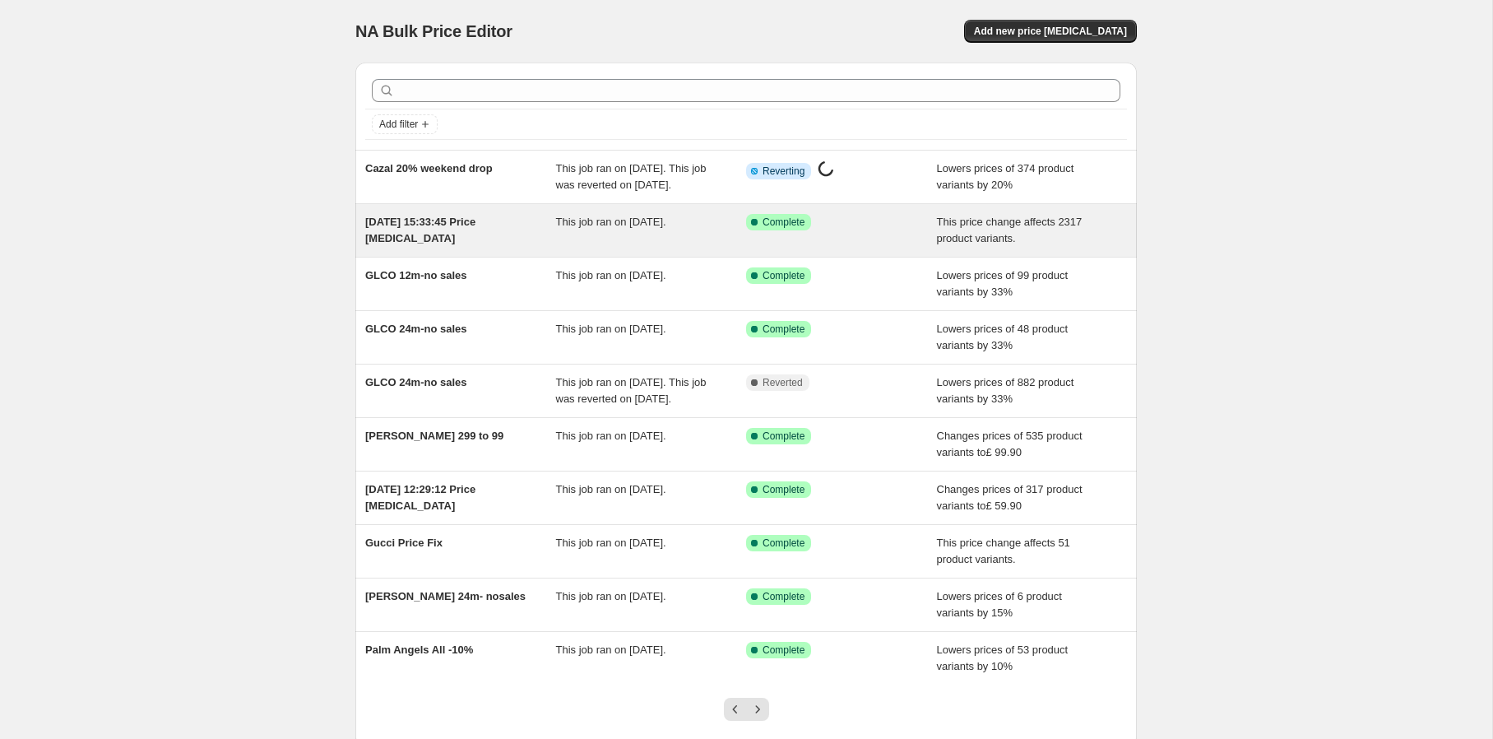
click at [414, 244] on span "[DATE] 15:33:45 Price [MEDICAL_DATA]" at bounding box center [420, 230] width 110 height 29
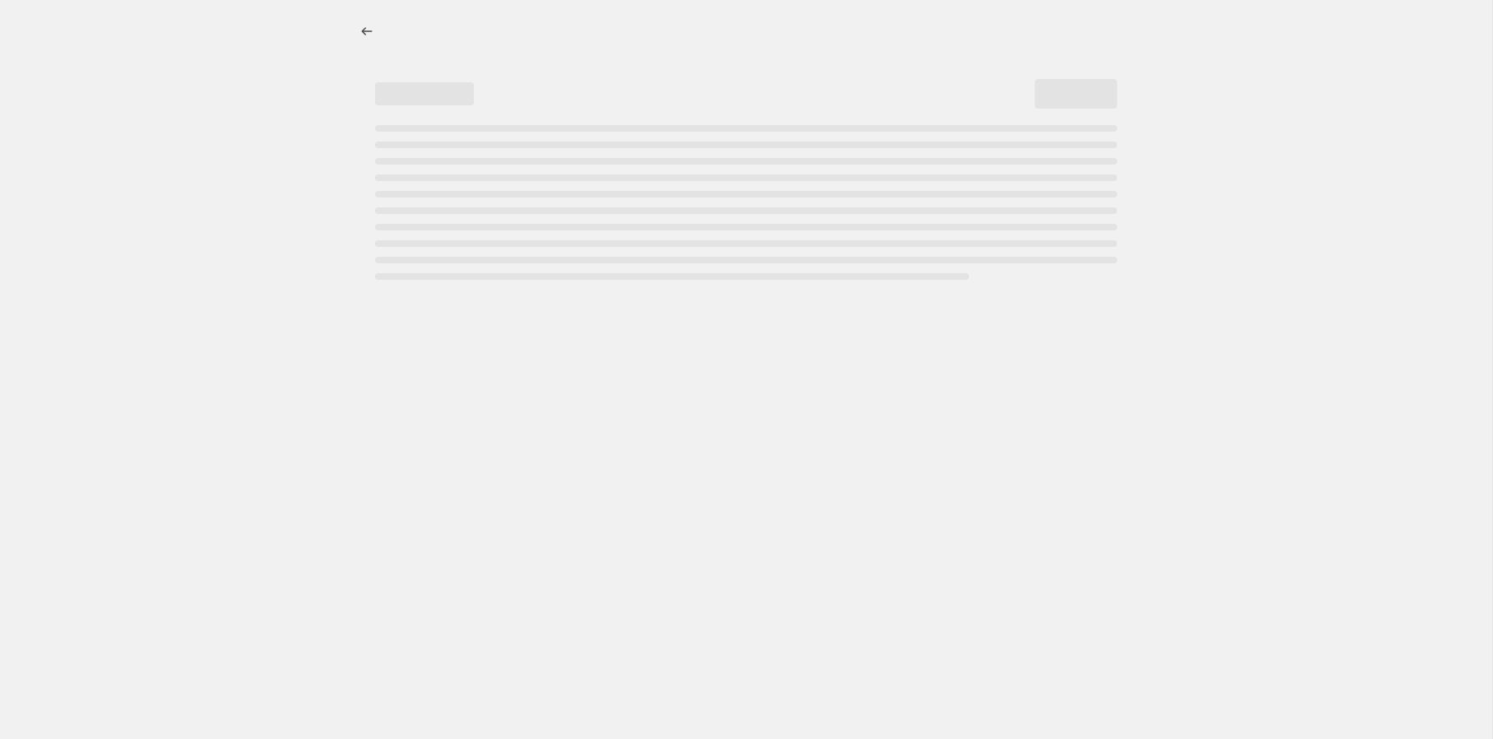
select select "pc"
select select "pp"
select select "vendor"
